Goal: Find specific page/section: Find specific page/section

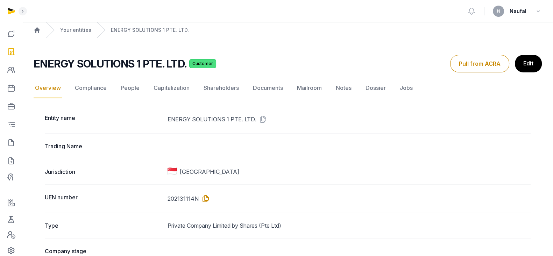
click at [202, 196] on icon at bounding box center [204, 198] width 11 height 11
click at [204, 199] on icon at bounding box center [204, 198] width 11 height 11
click at [203, 201] on icon at bounding box center [204, 198] width 11 height 11
click at [7, 54] on icon at bounding box center [11, 51] width 8 height 11
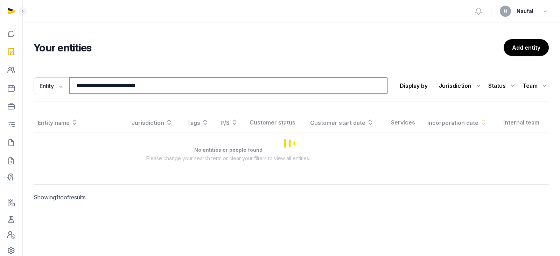
drag, startPoint x: 168, startPoint y: 89, endPoint x: 29, endPoint y: 88, distance: 139.3
click at [29, 88] on div "**********" at bounding box center [280, 128] width 560 height 256
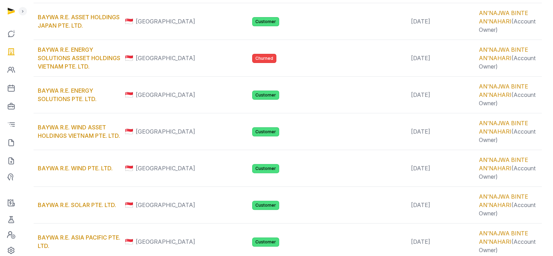
scroll to position [253, 0]
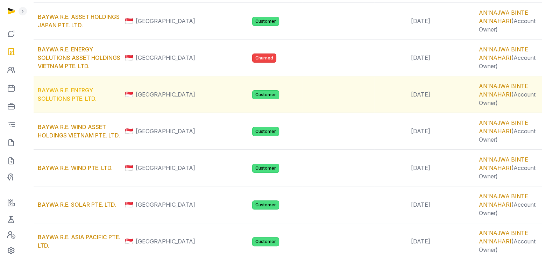
type input "*********"
click at [97, 87] on link "BAYWA R.E. ENERGY SOLUTIONS PTE. LTD." at bounding box center [67, 94] width 59 height 15
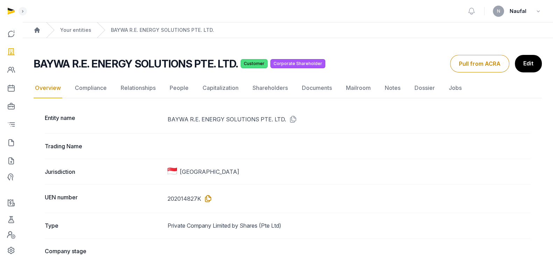
click at [209, 199] on icon at bounding box center [206, 198] width 11 height 11
click at [200, 202] on dd "202014827K" at bounding box center [349, 198] width 363 height 11
click at [207, 199] on icon at bounding box center [206, 198] width 11 height 11
click at [209, 196] on icon at bounding box center [206, 198] width 11 height 11
click at [207, 197] on icon at bounding box center [206, 198] width 11 height 11
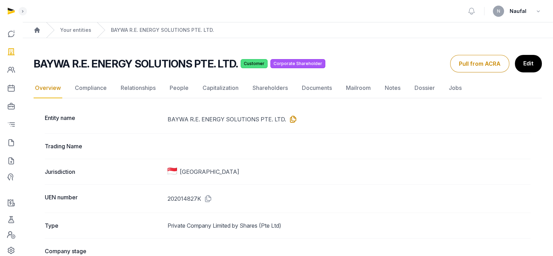
click at [290, 120] on icon at bounding box center [291, 119] width 11 height 11
click at [208, 199] on icon at bounding box center [206, 198] width 11 height 11
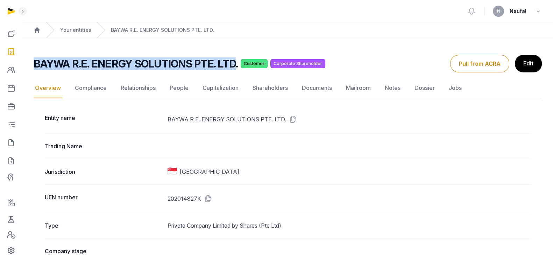
drag, startPoint x: 235, startPoint y: 62, endPoint x: 33, endPoint y: 58, distance: 201.3
copy h2 "BAYWA R.E. ENERGY SOLUTIONS PTE. LTD"
